Goal: Information Seeking & Learning: Understand process/instructions

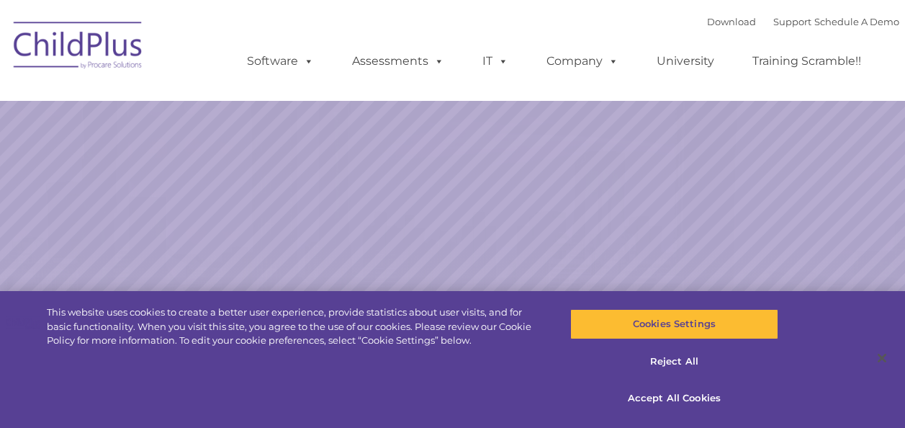
scroll to position [36, 0]
select select "MEDIUM"
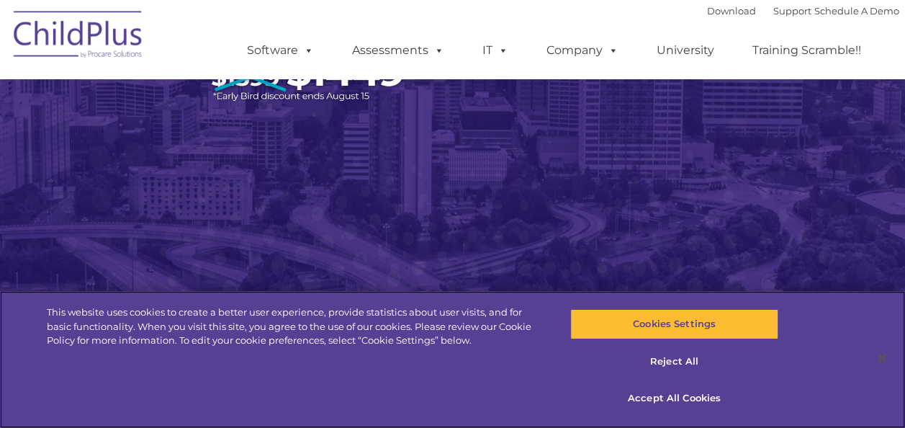
scroll to position [0, 0]
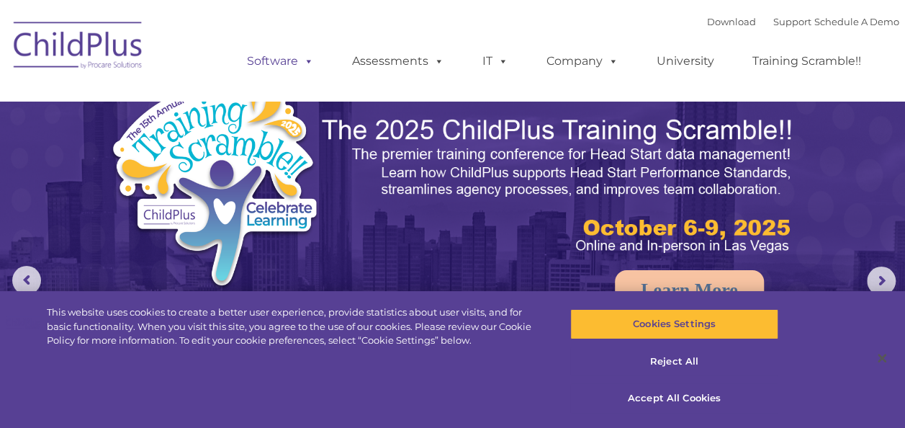
click at [311, 60] on span at bounding box center [306, 61] width 16 height 14
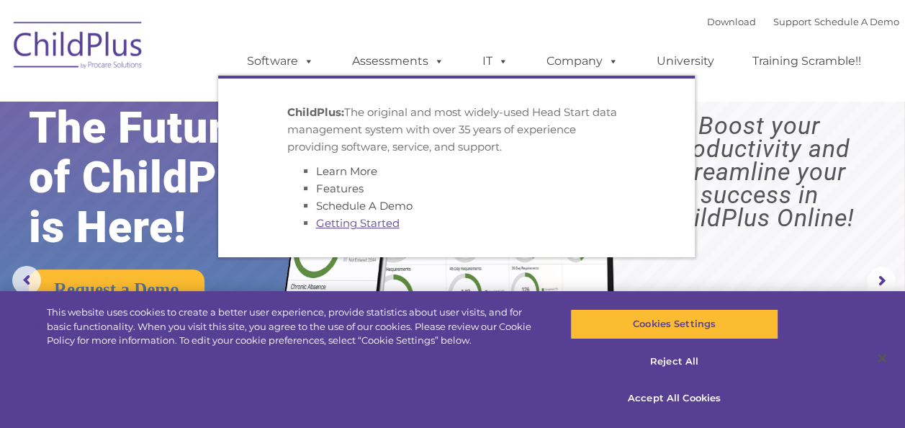
click at [336, 227] on link "Getting Started" at bounding box center [358, 223] width 84 height 14
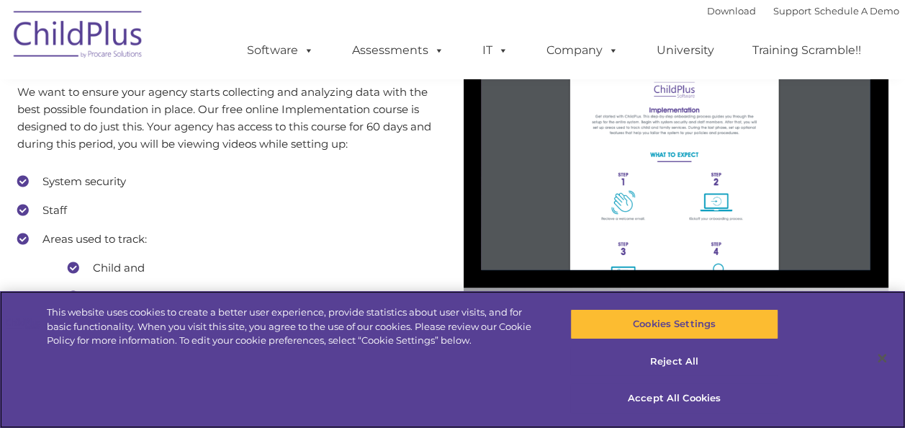
scroll to position [1294, 0]
